Goal: Information Seeking & Learning: Learn about a topic

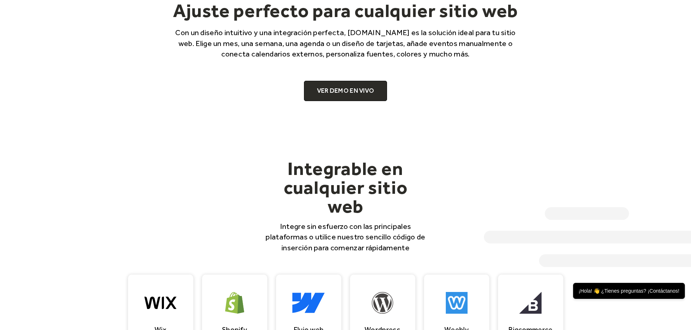
scroll to position [508, 0]
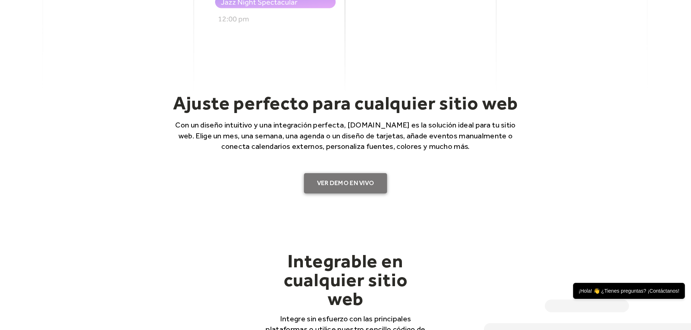
click at [340, 190] on link "VER DEMO EN VIVO" at bounding box center [345, 183] width 83 height 20
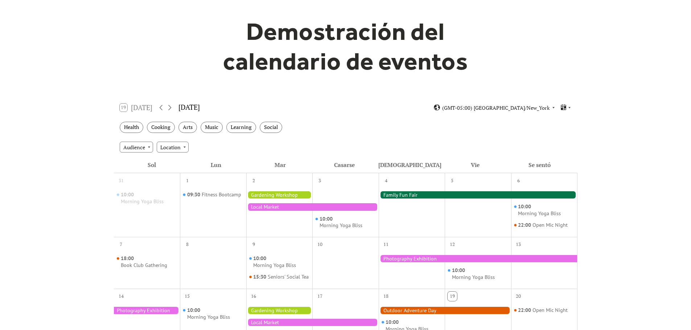
scroll to position [109, 0]
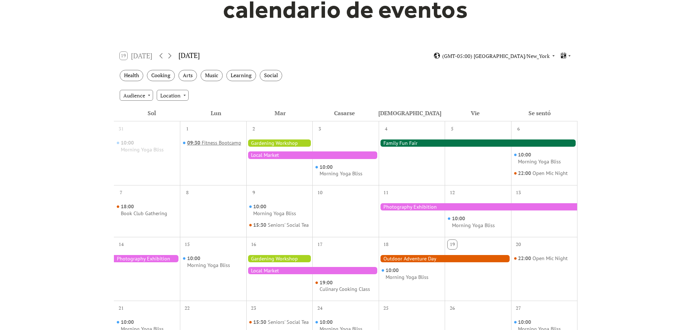
click at [217, 143] on div "Fitness Bootcamp" at bounding box center [222, 143] width 40 height 7
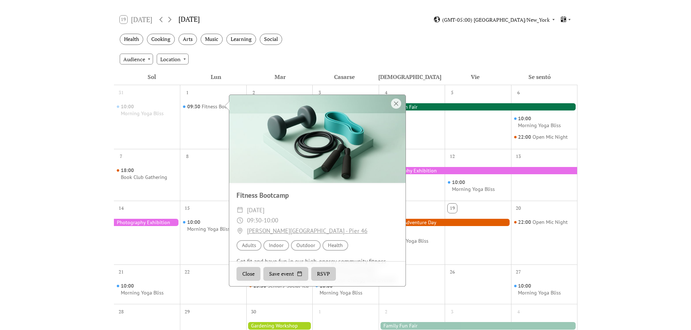
scroll to position [218, 0]
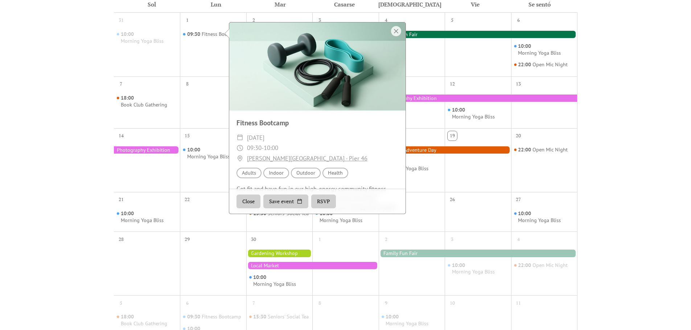
click at [151, 154] on div at bounding box center [147, 150] width 66 height 7
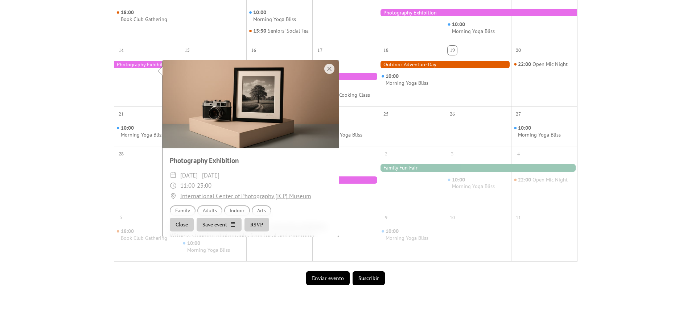
scroll to position [363, 0]
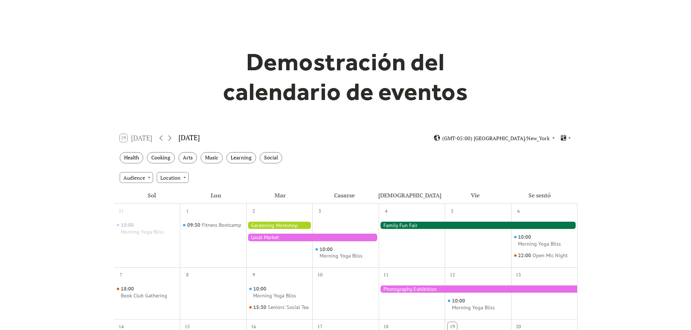
scroll to position [0, 0]
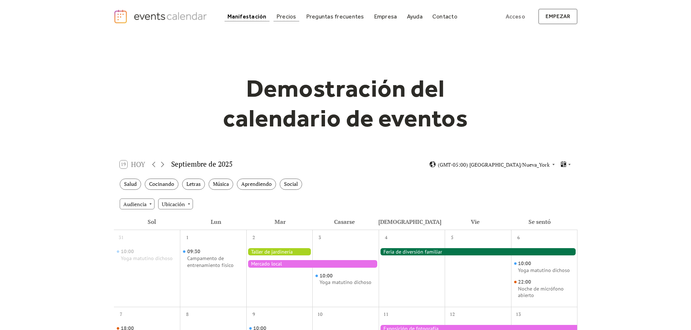
click at [289, 16] on font "Precios" at bounding box center [286, 16] width 20 height 7
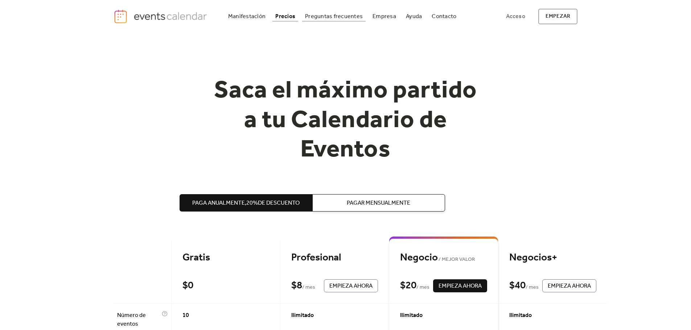
click at [328, 16] on font "Preguntas frecuentes" at bounding box center [334, 16] width 58 height 11
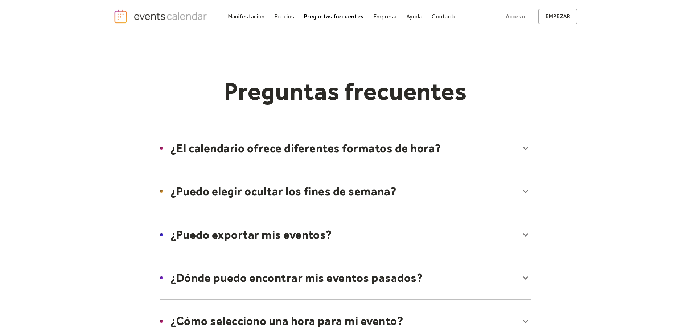
click at [302, 148] on div at bounding box center [346, 148] width 386 height 44
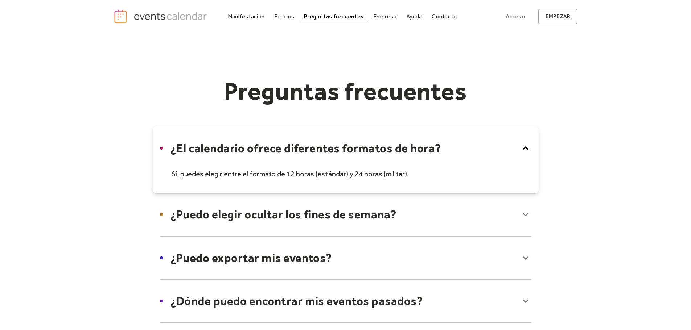
click at [147, 13] on img "hogar" at bounding box center [162, 16] width 96 height 15
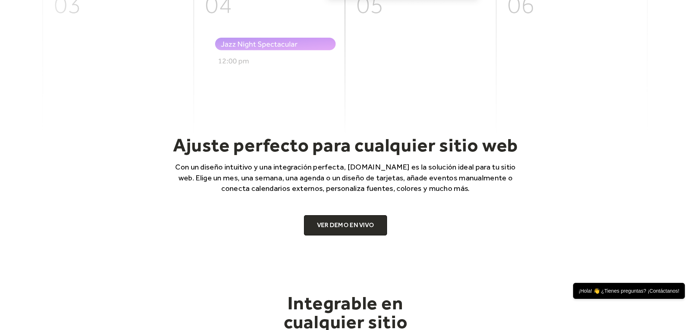
scroll to position [472, 0]
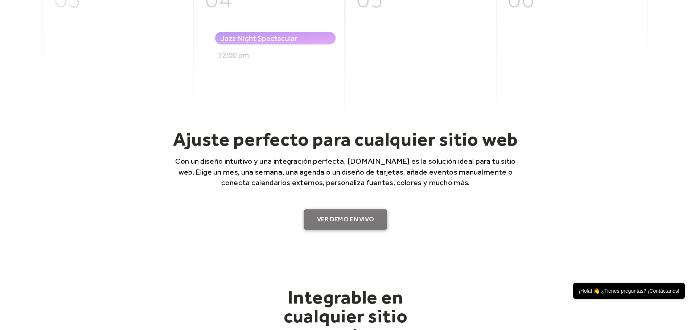
click at [361, 222] on font "VER DEMO EN VIVO" at bounding box center [345, 219] width 57 height 8
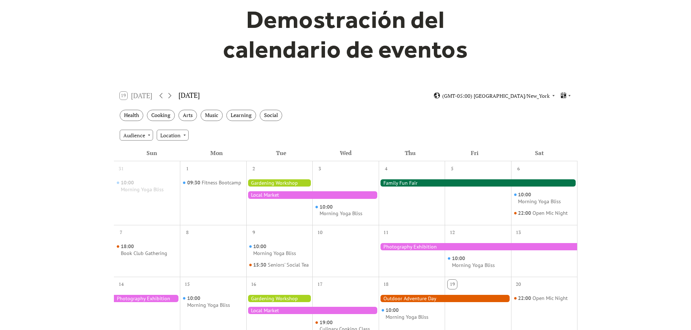
scroll to position [145, 0]
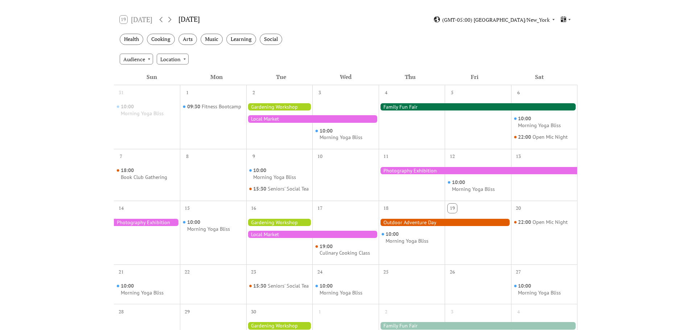
click at [257, 106] on div at bounding box center [279, 106] width 66 height 7
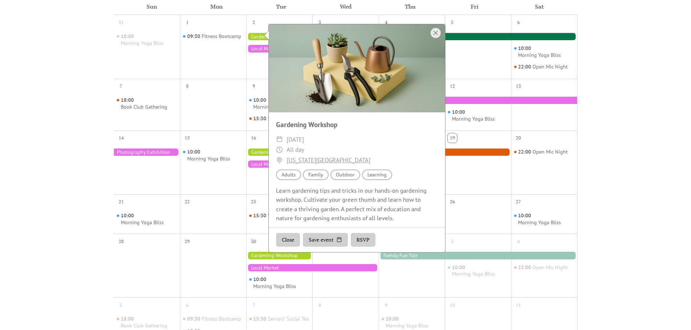
scroll to position [218, 0]
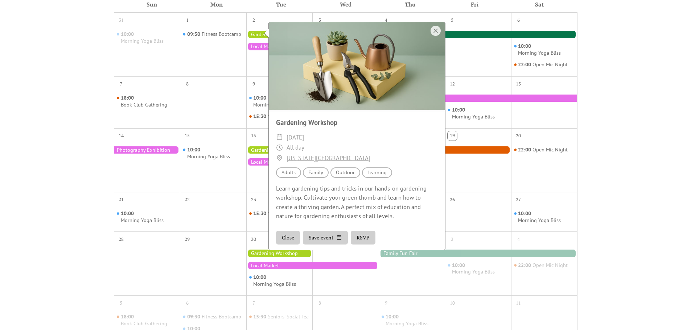
click at [609, 134] on div "Demostración del calendario de eventos Cargando el calendario de eventos..." at bounding box center [345, 115] width 691 height 601
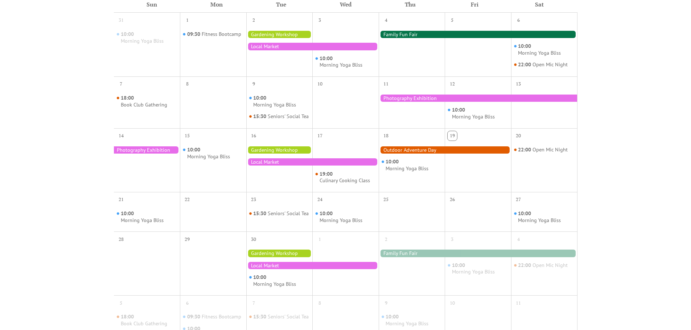
click at [427, 154] on div at bounding box center [445, 150] width 132 height 7
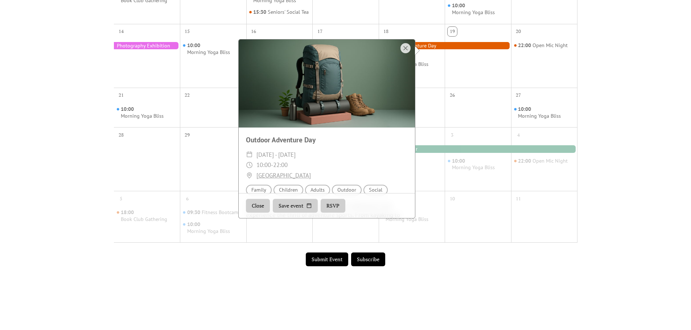
scroll to position [363, 0]
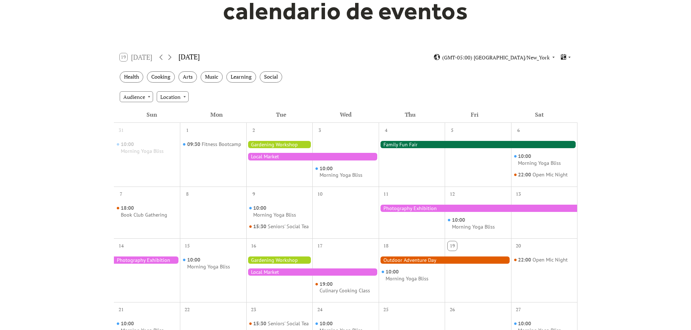
scroll to position [0, 0]
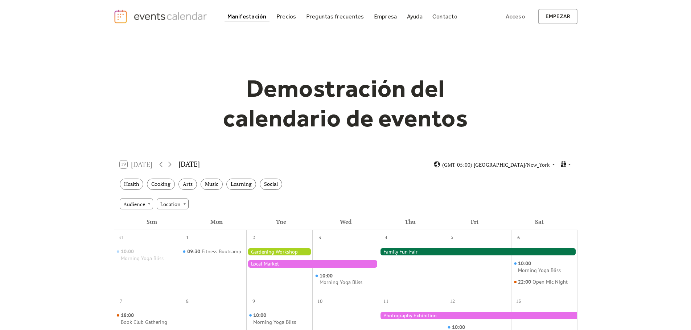
click at [554, 70] on div "Demostración del calendario de eventos Cargando el calendario de eventos..." at bounding box center [346, 333] width 464 height 601
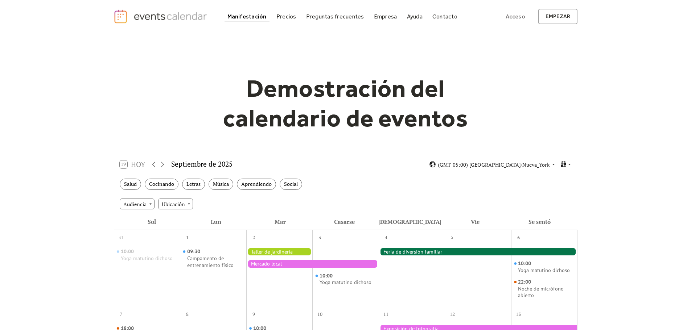
click at [188, 15] on img "hogar" at bounding box center [162, 16] width 96 height 15
